Goal: Task Accomplishment & Management: Manage account settings

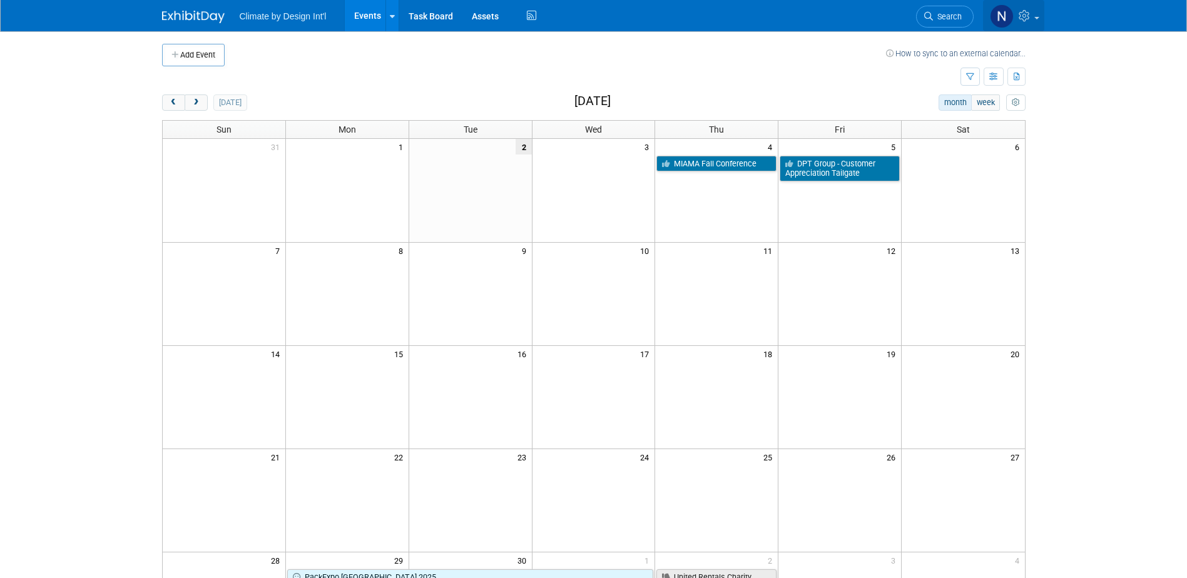
click at [1033, 20] on link at bounding box center [1013, 15] width 61 height 31
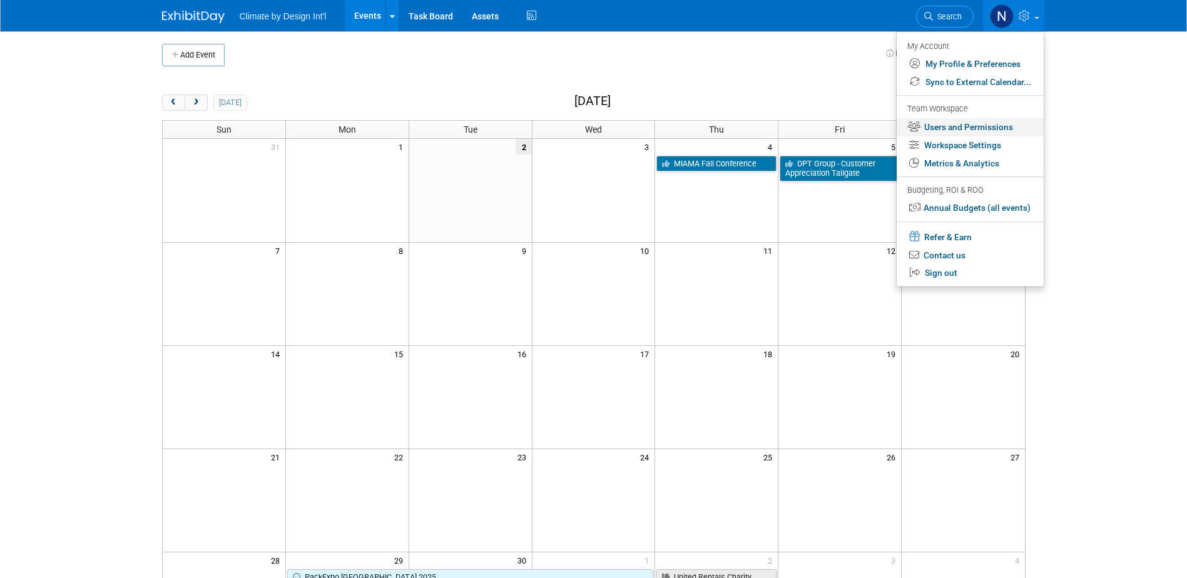
click at [958, 127] on link "Users and Permissions" at bounding box center [970, 127] width 147 height 18
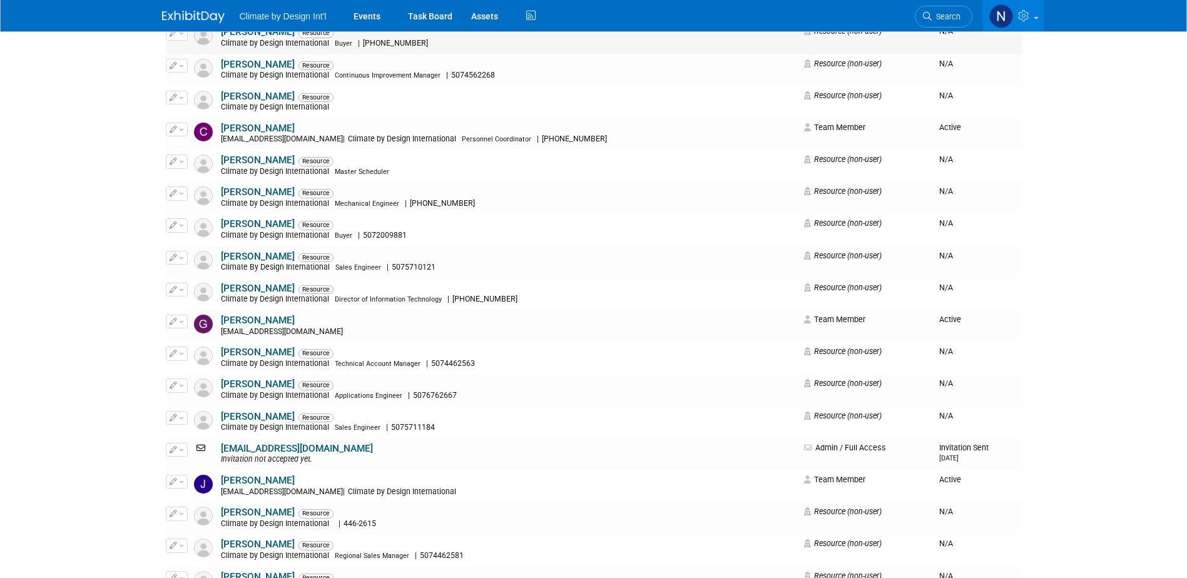
scroll to position [250, 0]
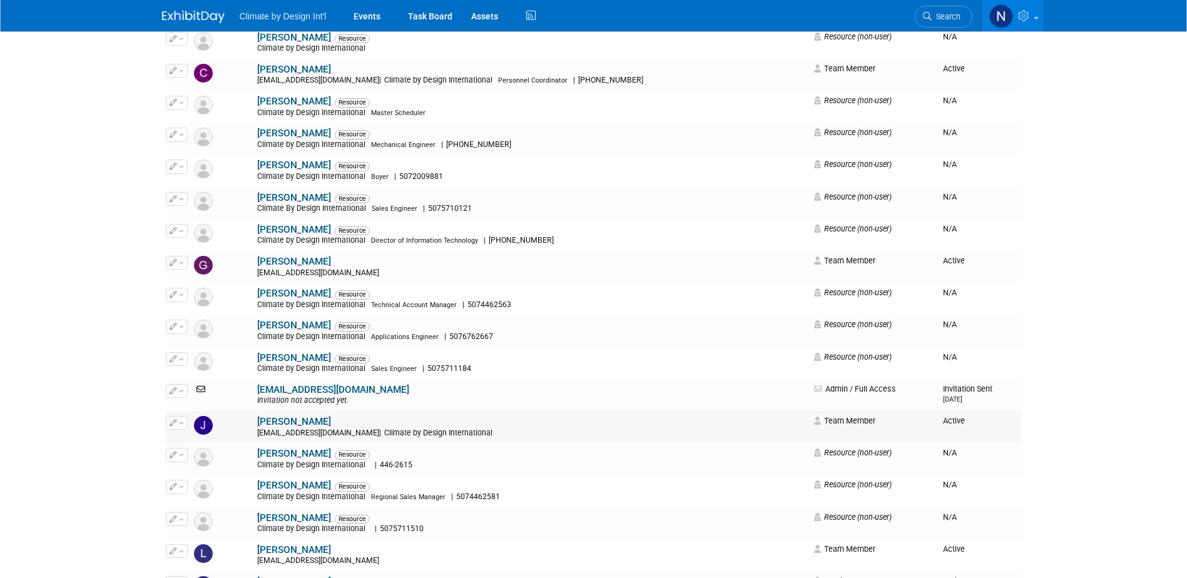
click at [257, 424] on link "JoAnna Quade" at bounding box center [294, 421] width 74 height 11
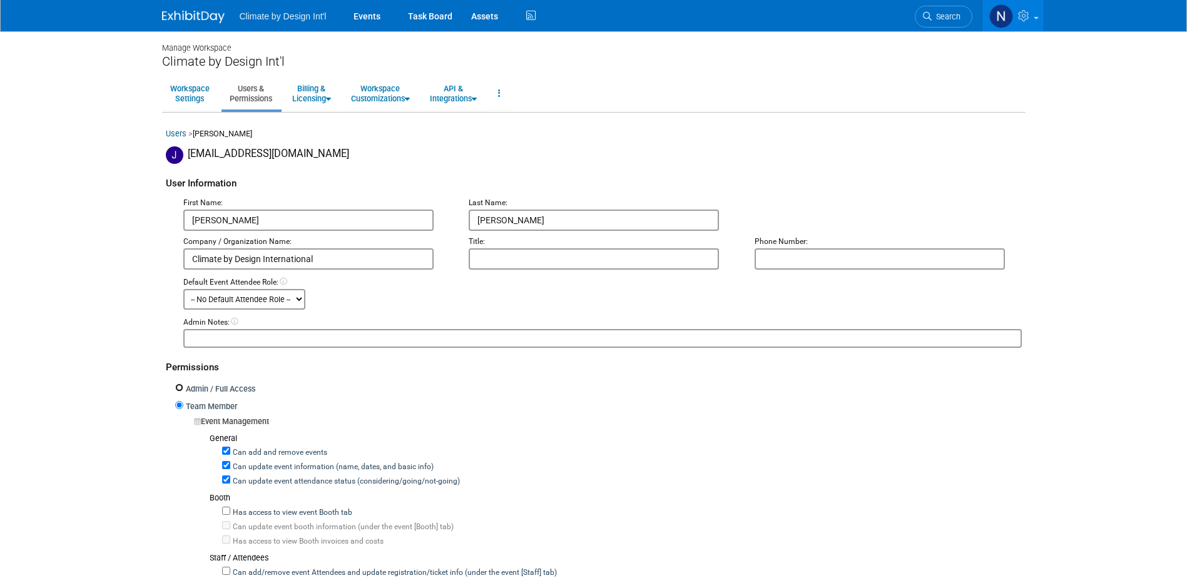
click at [179, 389] on input "Admin / Full Access" at bounding box center [179, 388] width 8 height 8
radio input "true"
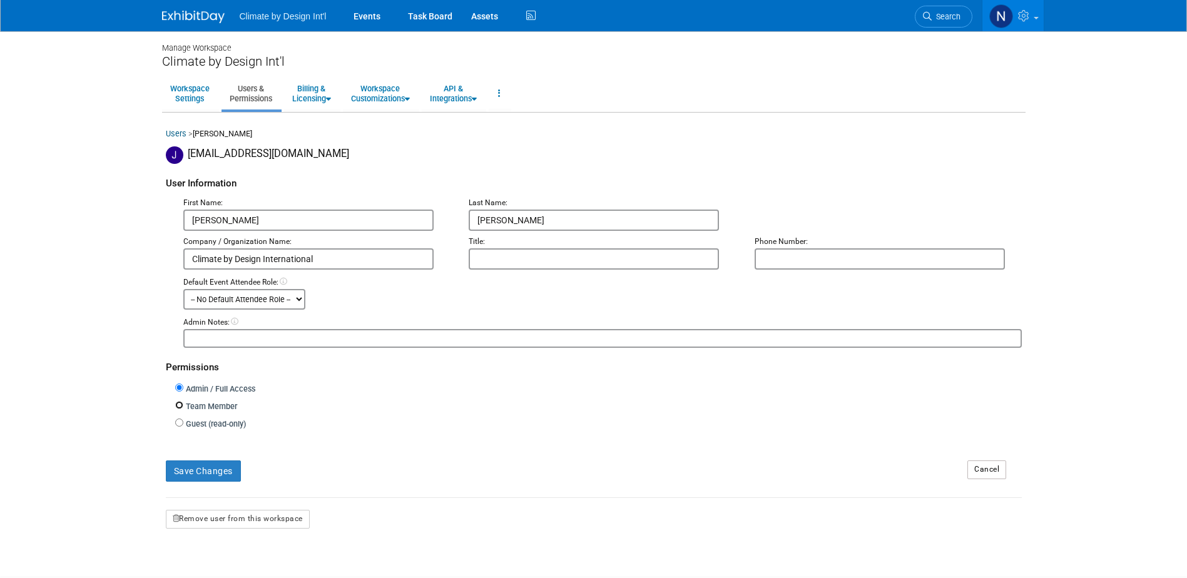
click at [180, 406] on input "Team Member" at bounding box center [179, 405] width 8 height 8
radio input "true"
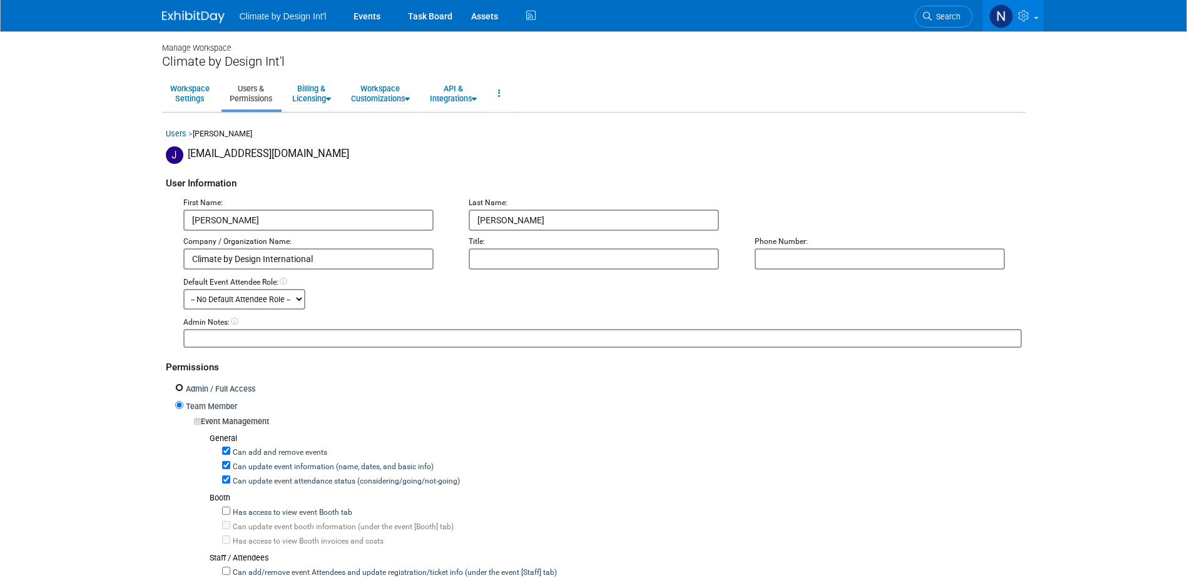
click at [175, 385] on input "Admin / Full Access" at bounding box center [179, 388] width 8 height 8
radio input "true"
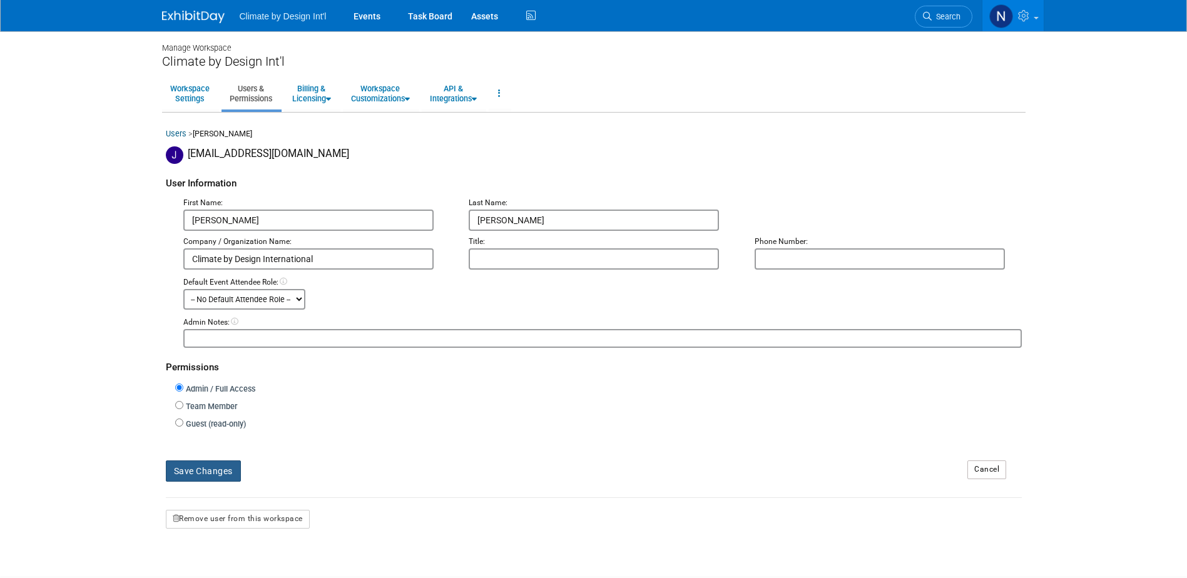
click at [206, 472] on button "Save Changes" at bounding box center [203, 471] width 75 height 21
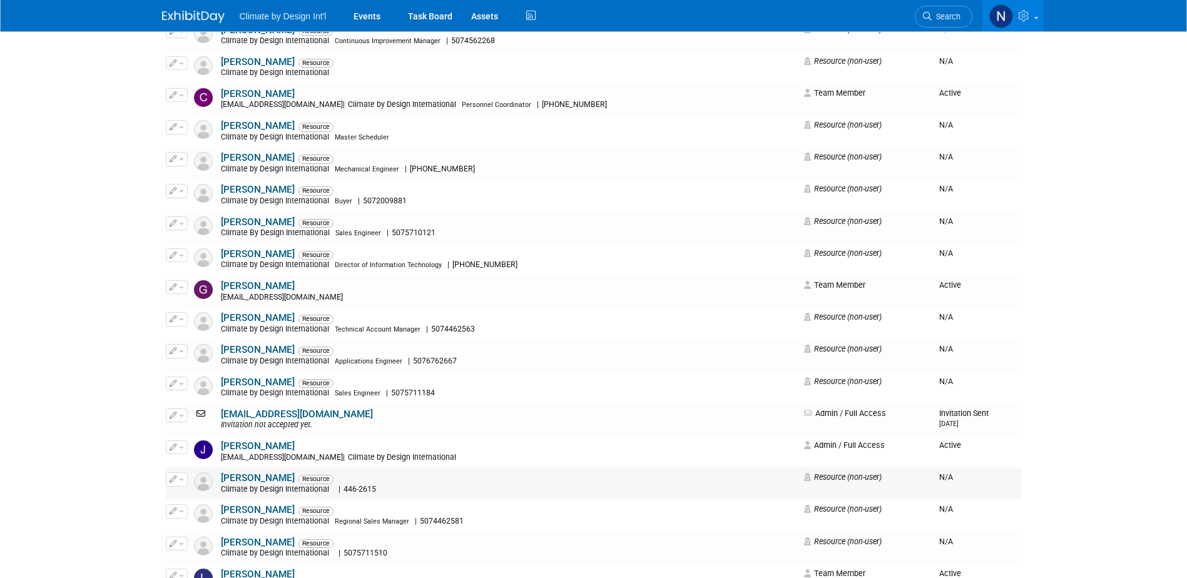
scroll to position [250, 0]
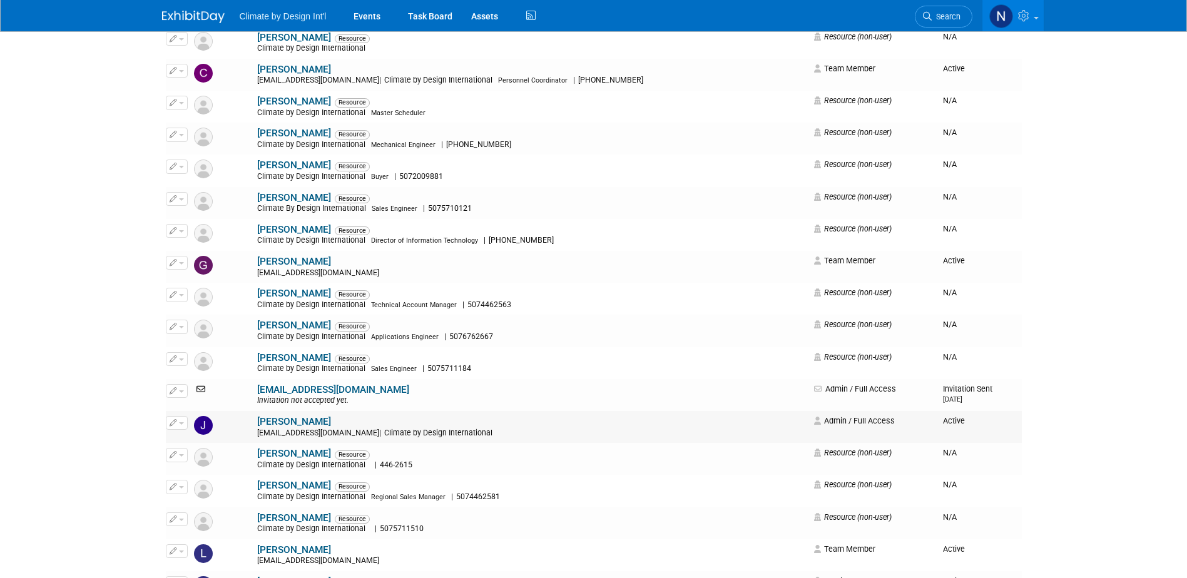
click at [257, 424] on link "JoAnna Quade" at bounding box center [294, 421] width 74 height 11
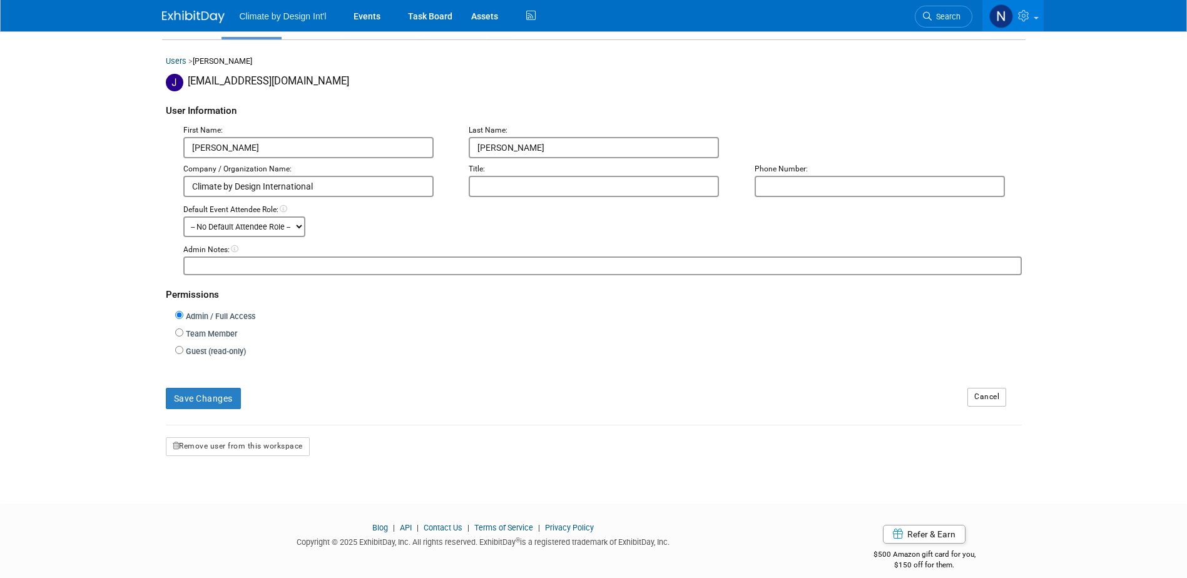
scroll to position [86, 0]
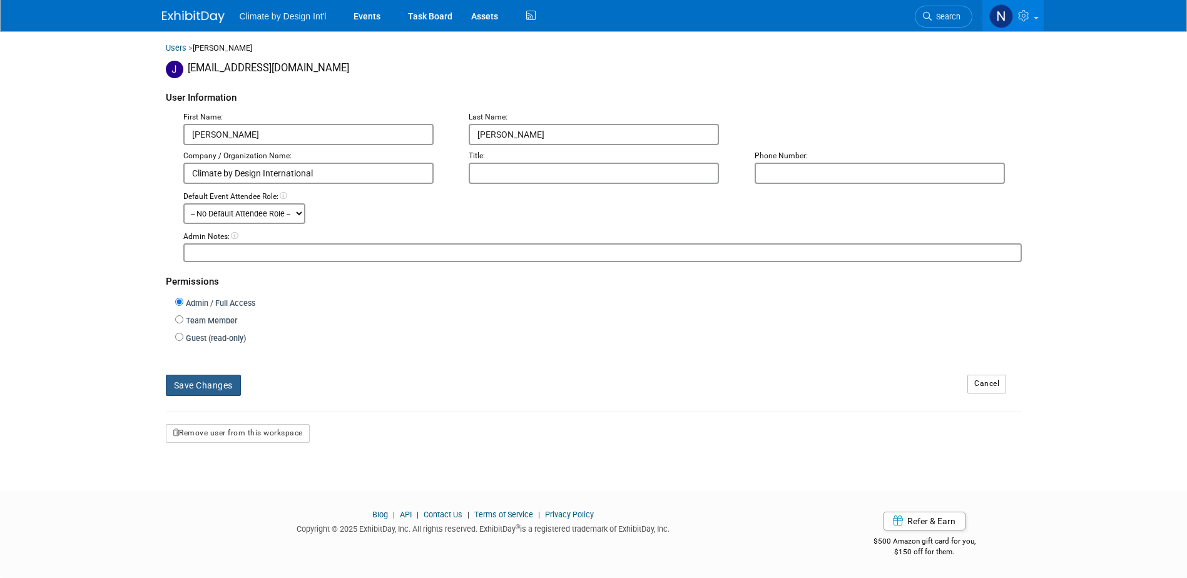
click at [220, 385] on button "Save Changes" at bounding box center [203, 385] width 75 height 21
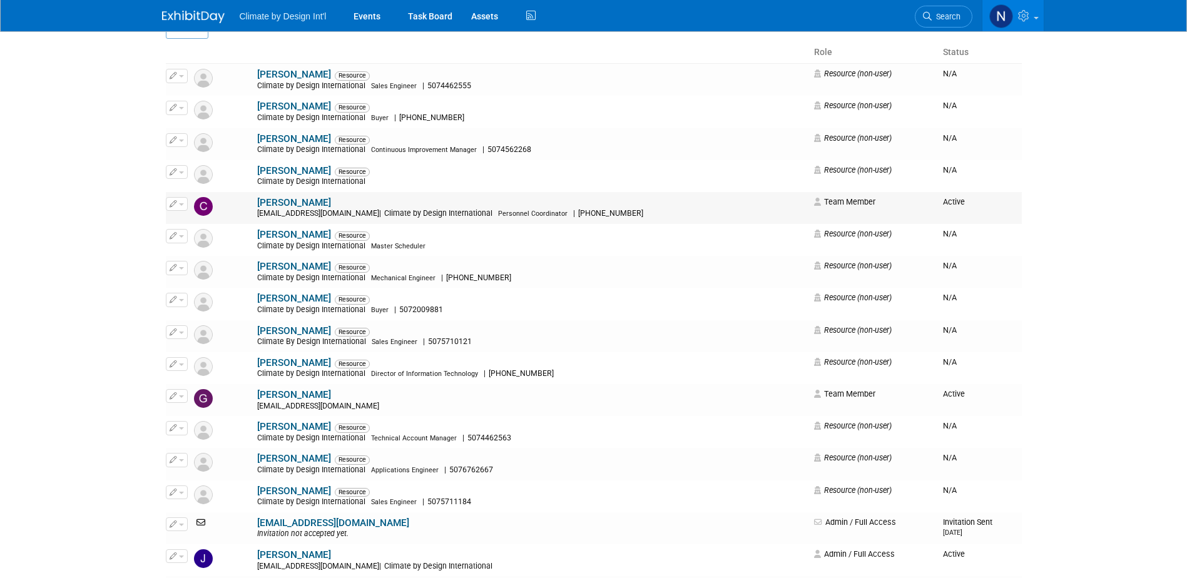
scroll to position [125, 0]
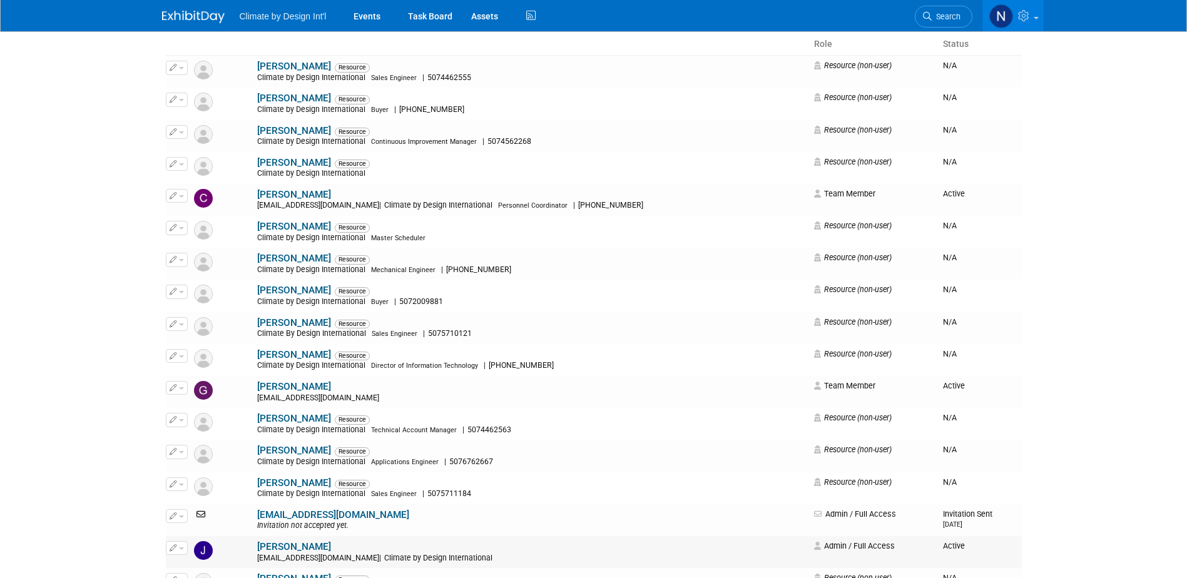
click at [266, 546] on link "[PERSON_NAME]" at bounding box center [294, 546] width 74 height 11
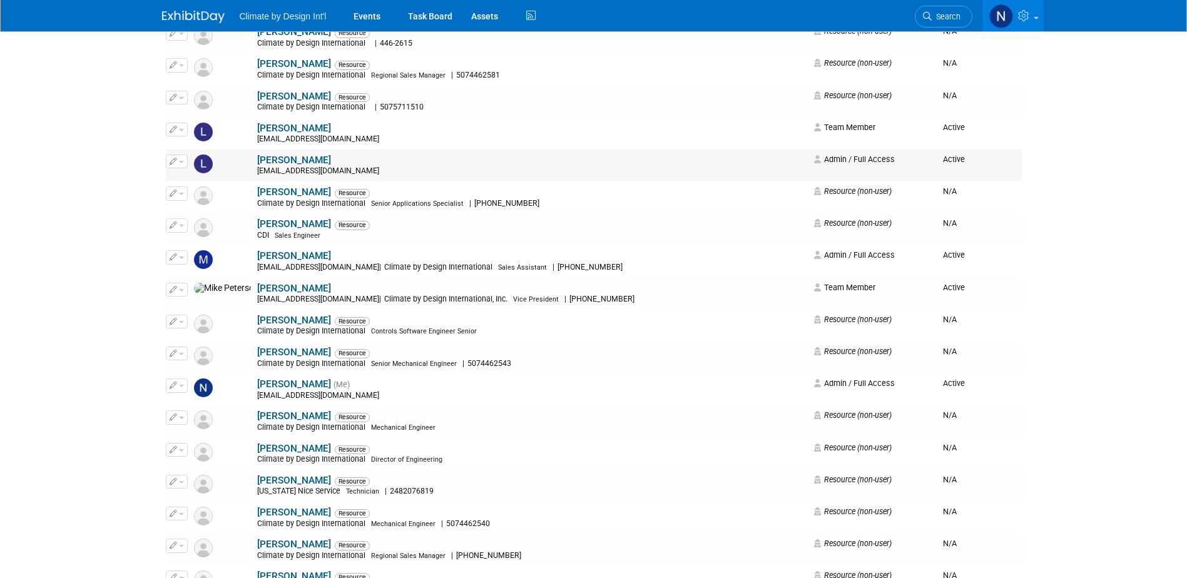
scroll to position [688, 0]
